Goal: Transaction & Acquisition: Purchase product/service

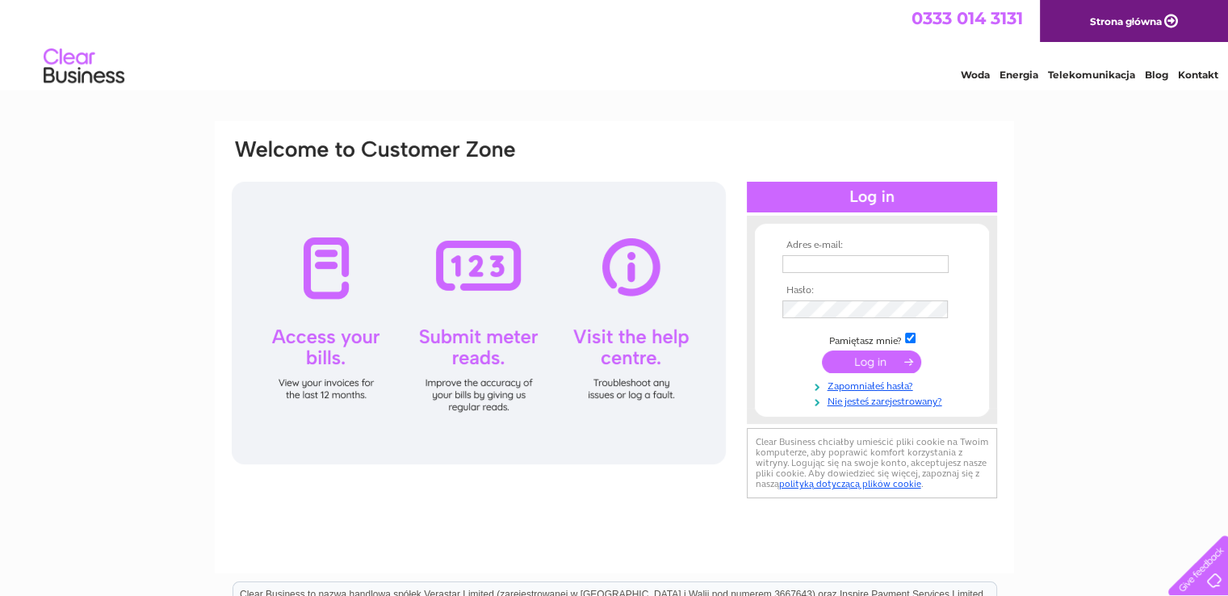
click at [920, 255] on td at bounding box center [871, 264] width 187 height 26
click at [918, 259] on input "text" at bounding box center [867, 264] width 168 height 19
paste input "Seba1981*"
type input "Seba1981*"
click at [840, 262] on input "text" at bounding box center [867, 264] width 168 height 19
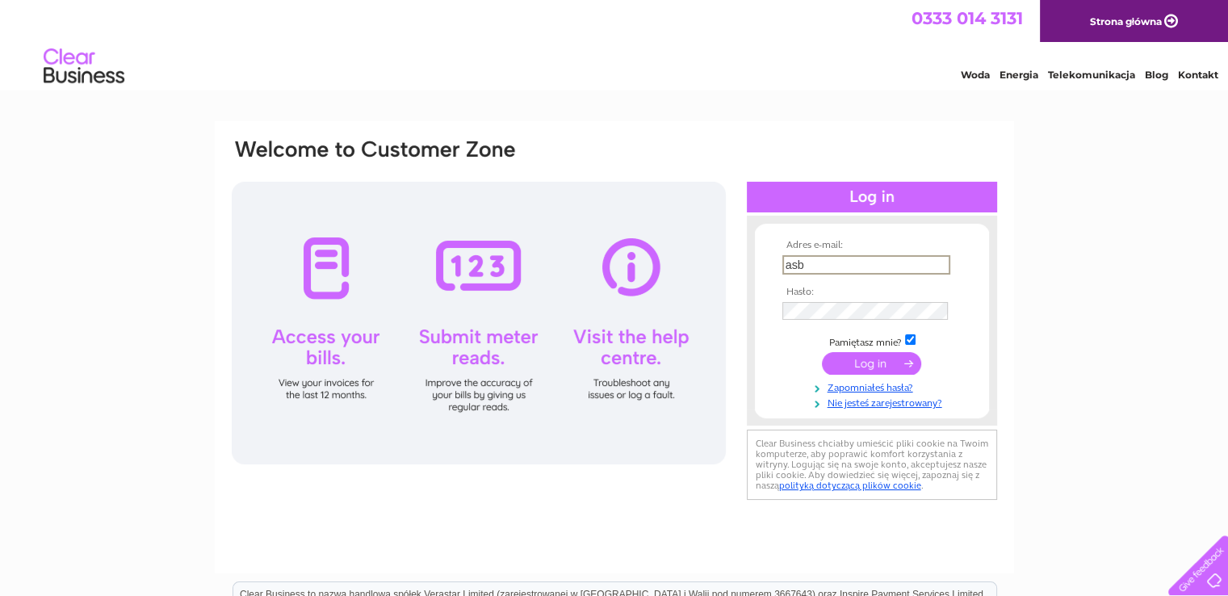
type input "asbmotorsglasgow@gmail.com"
click at [828, 359] on input "submit" at bounding box center [871, 363] width 99 height 23
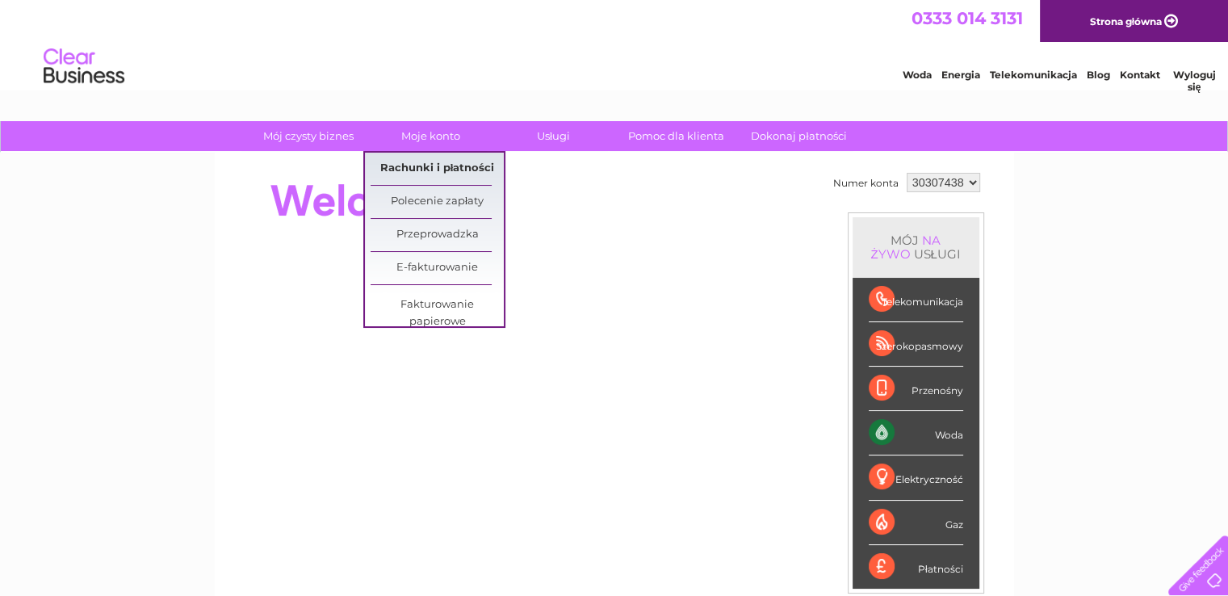
click at [436, 163] on font "Rachunki i płatności" at bounding box center [437, 167] width 115 height 13
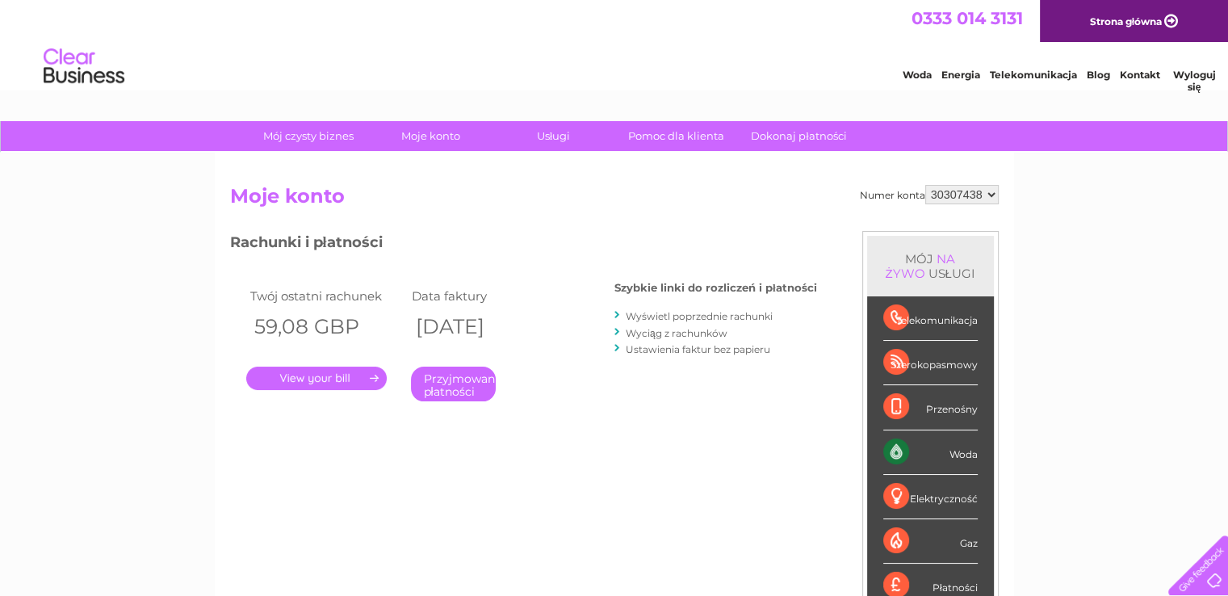
click at [507, 193] on h2 "Moje konto" at bounding box center [614, 200] width 769 height 31
drag, startPoint x: 255, startPoint y: 324, endPoint x: 327, endPoint y: 332, distance: 72.3
click at [327, 330] on font "59,08 GBP" at bounding box center [306, 326] width 105 height 24
click at [294, 324] on font "59,08 GBP" at bounding box center [306, 326] width 105 height 24
click at [325, 380] on link "." at bounding box center [316, 378] width 141 height 23
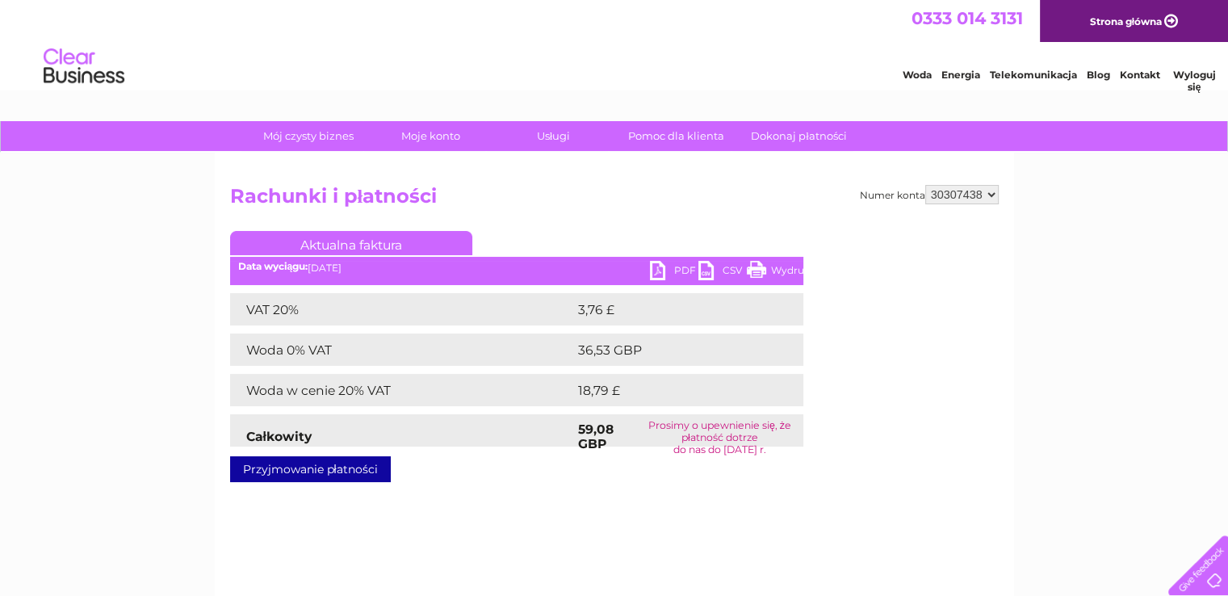
click at [346, 458] on link "Przyjmowanie płatności" at bounding box center [310, 469] width 161 height 26
click at [345, 464] on font "Przyjmowanie płatności" at bounding box center [310, 469] width 135 height 15
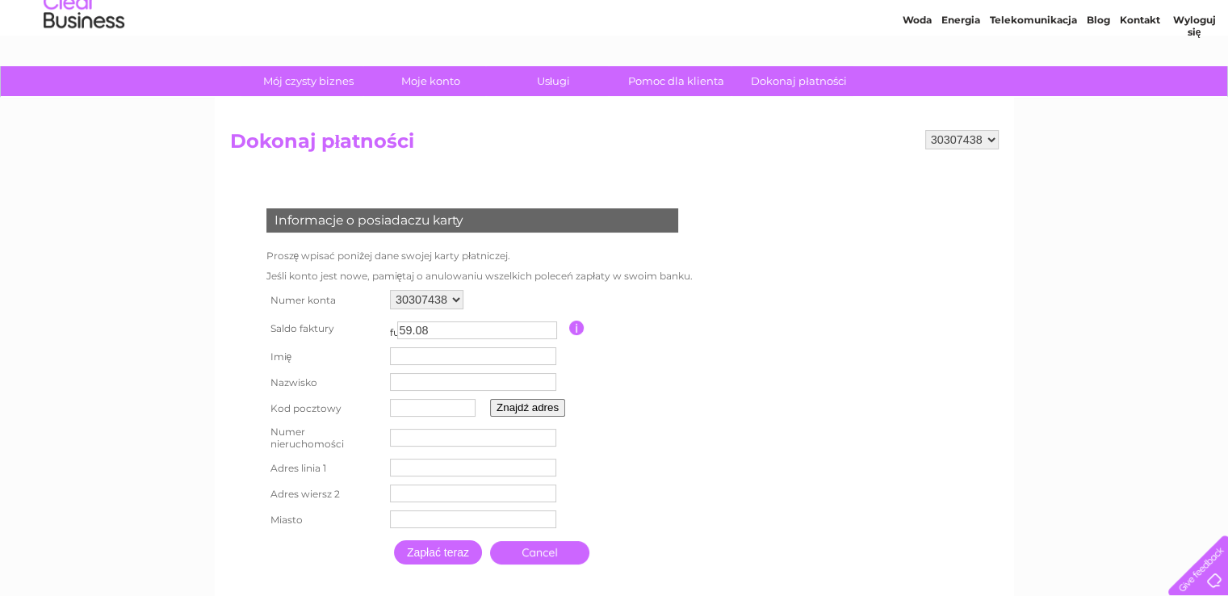
scroll to position [81, 0]
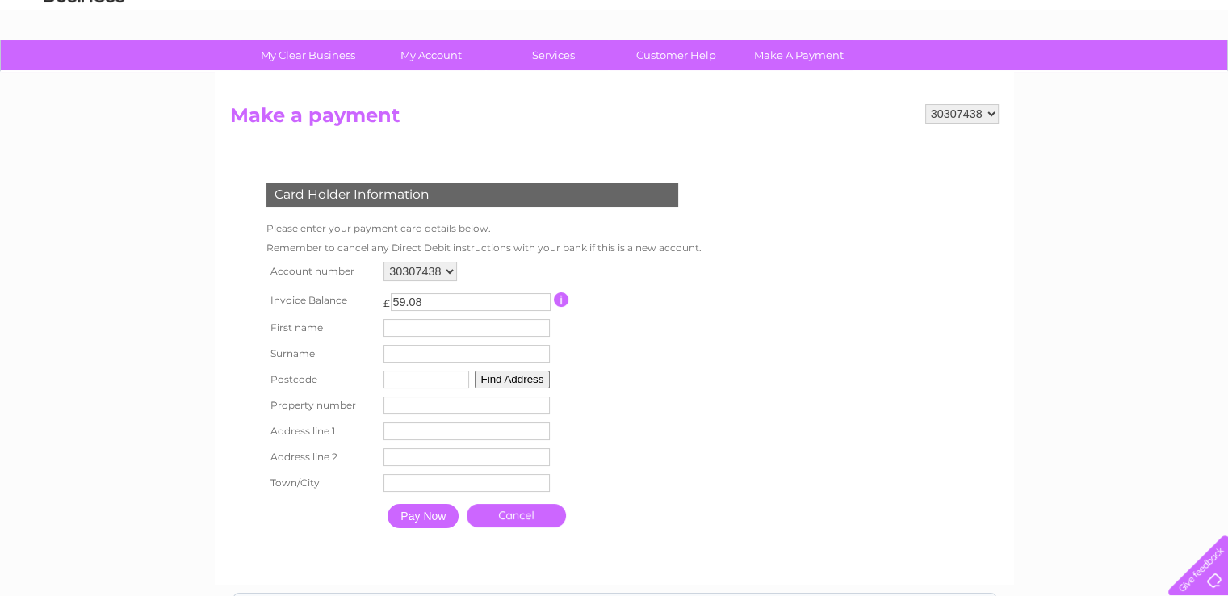
click at [446, 325] on input "text" at bounding box center [467, 328] width 166 height 18
type input "Sebastian"
type input "Lalicki"
type input "G73 2RB"
click at [407, 407] on input "number" at bounding box center [467, 406] width 166 height 18
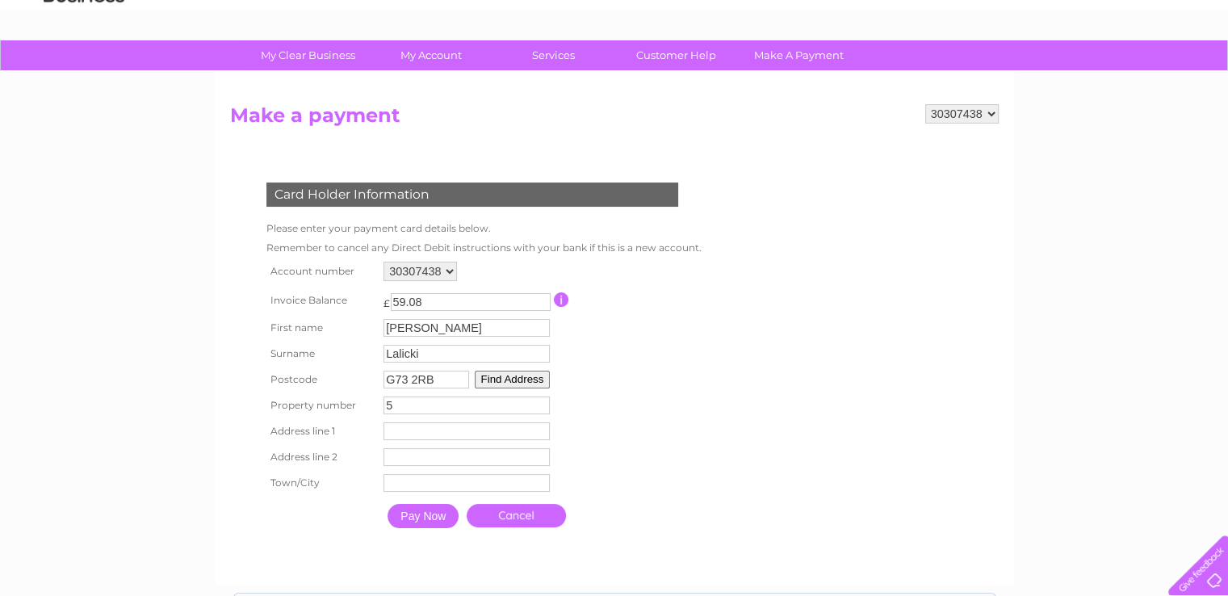
click at [422, 402] on input "5" at bounding box center [467, 406] width 166 height 18
type input "5"
click at [525, 379] on button "Find Address" at bounding box center [513, 380] width 76 height 18
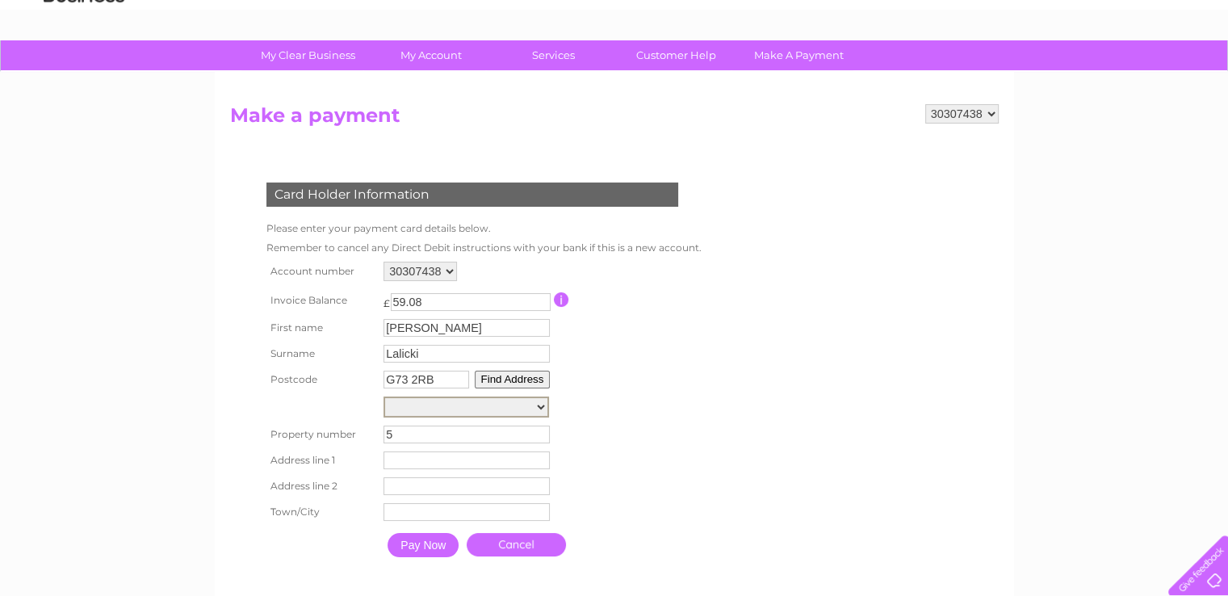
click at [481, 397] on select "Electricity Sub Station, Avonbank Road Electricity Sub Station 10M Fr, Avonbank…" at bounding box center [467, 407] width 166 height 21
select select "5,Cathcart Place,,Glasgow"
click at [384, 397] on select "Electricity Sub Station, Avonbank Road Electricity Sub Station 10M Fr, Avonbank…" at bounding box center [467, 407] width 166 height 21
type input "Cathcart Place"
type input "Glasgow"
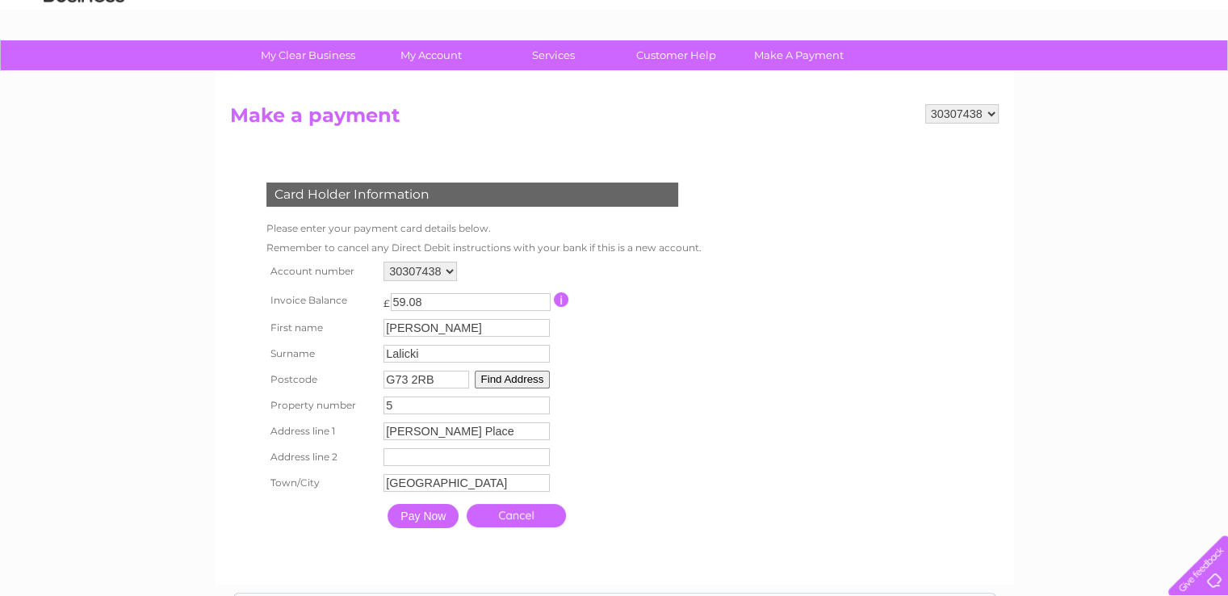
click at [434, 510] on input "Pay Now" at bounding box center [423, 516] width 71 height 24
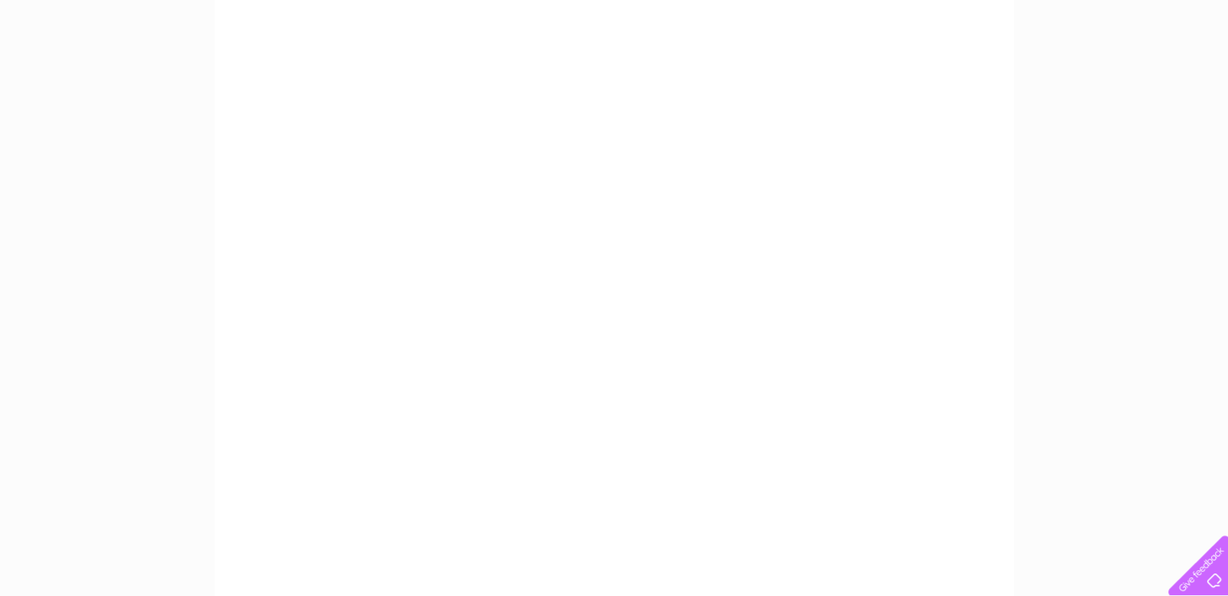
scroll to position [242, 0]
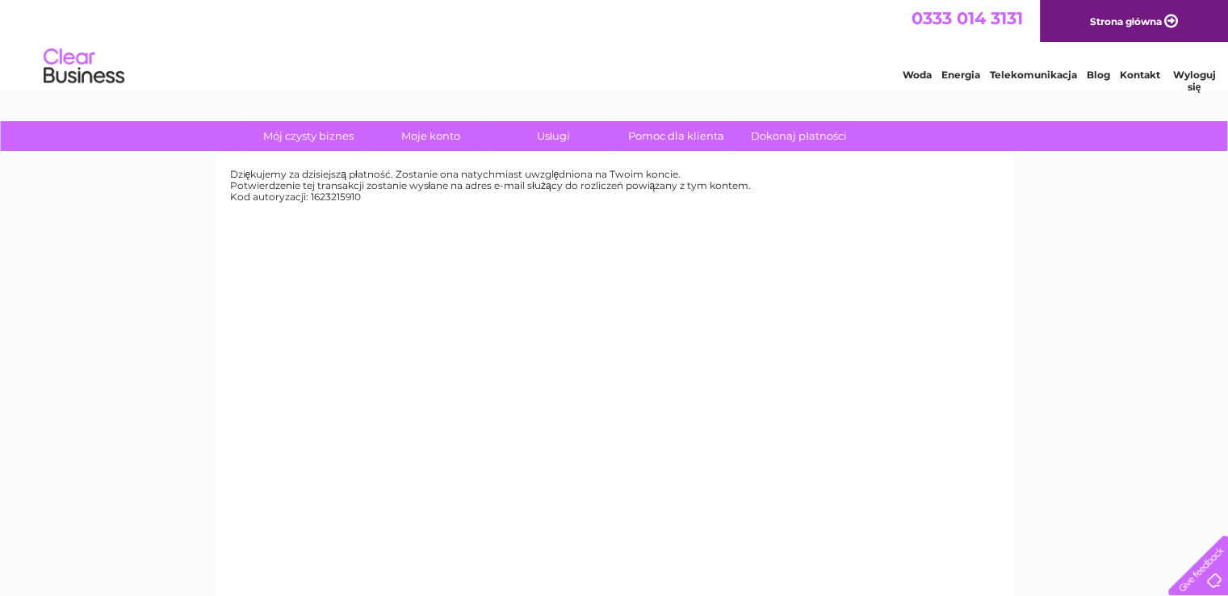
click at [378, 182] on font "Potwierdzenie tej transakcji zostanie wysłane na adres e-mail służący do rozlic…" at bounding box center [491, 185] width 522 height 12
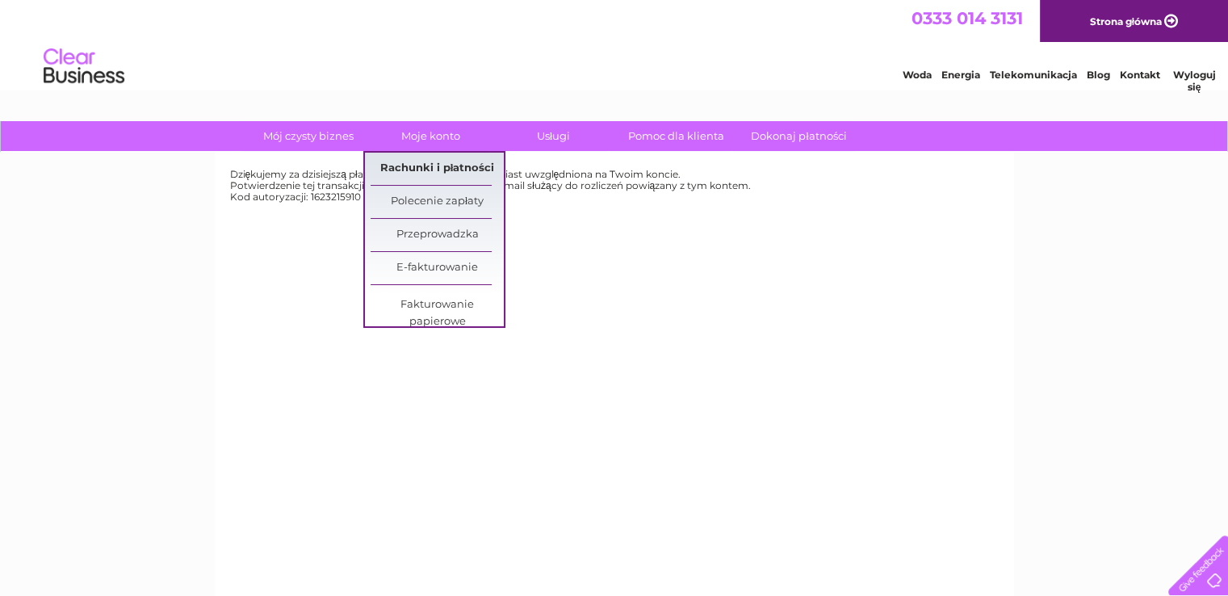
click at [431, 162] on font "Rachunki i płatności" at bounding box center [437, 167] width 115 height 13
